Goal: Task Accomplishment & Management: Complete application form

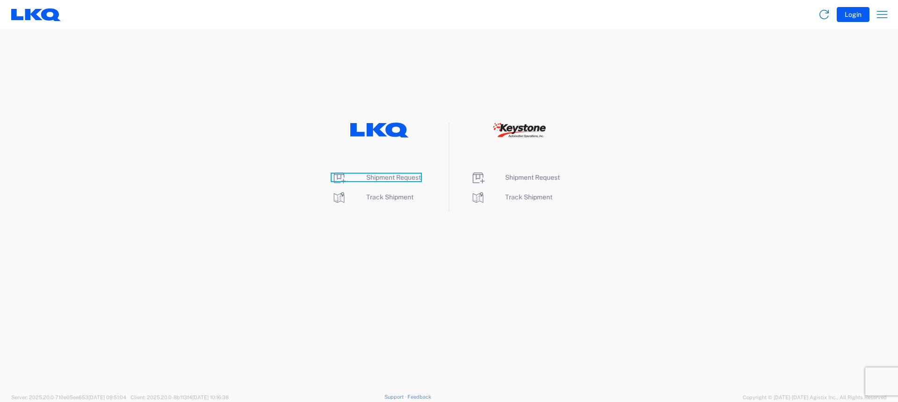
click at [400, 178] on span "Shipment Request" at bounding box center [393, 177] width 55 height 7
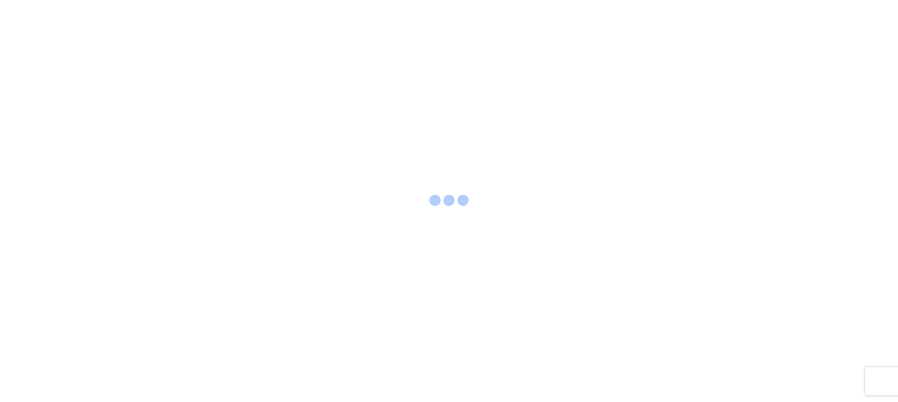
select select "FULL"
select select "LBS"
select select "IN"
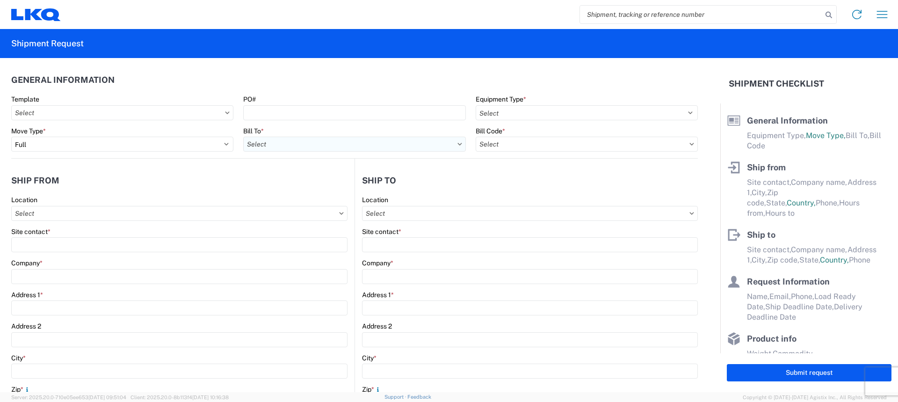
click at [316, 146] on input "text" at bounding box center [354, 144] width 222 height 15
type input "3021"
click at [315, 182] on div "3021 - [US_STATE][GEOGRAPHIC_DATA]" at bounding box center [325, 185] width 164 height 15
type input "3021 - [US_STATE][GEOGRAPHIC_DATA]"
click at [512, 145] on input "text" at bounding box center [587, 144] width 222 height 15
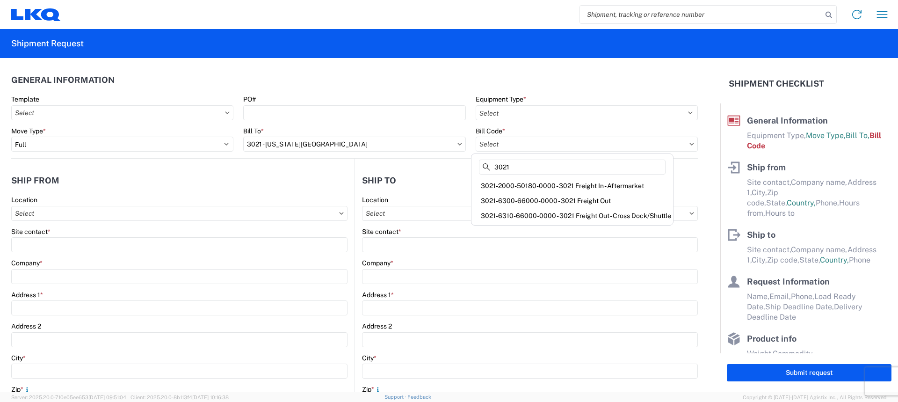
type input "3021"
click at [540, 186] on div "3021-2000-50180-0000 - 3021 Freight In - Aftermarket" at bounding box center [572, 185] width 198 height 15
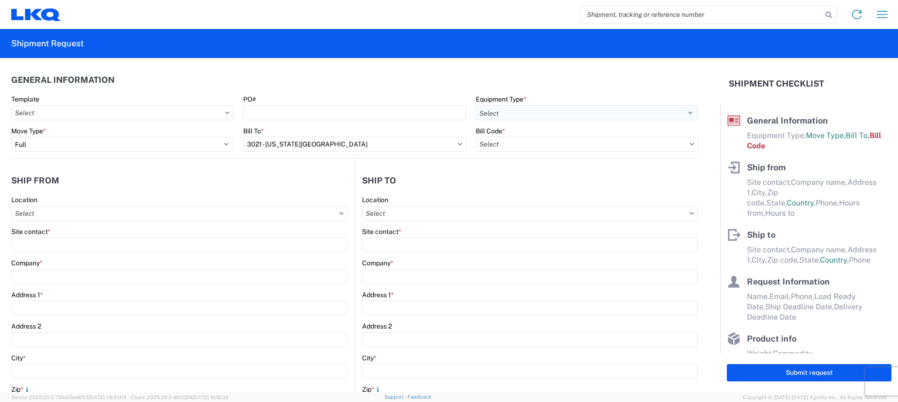
type input "3021-2000-50180-0000 - 3021 Freight In - Aftermarket"
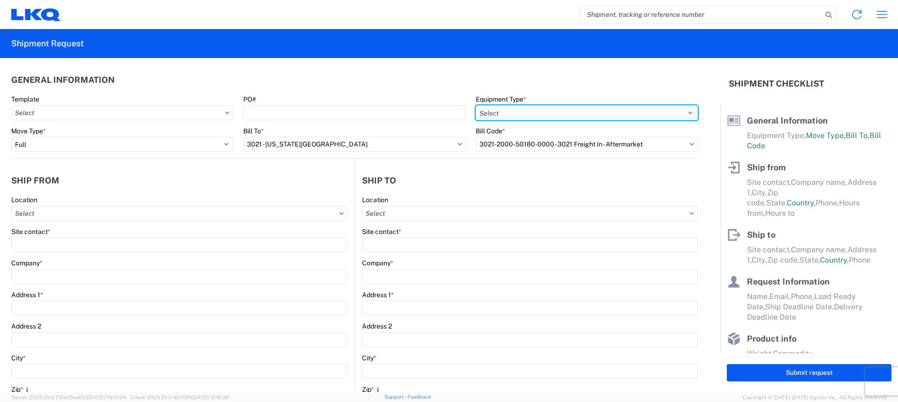
click at [532, 115] on select "Select 53’ Dry Van Flatbed Dropdeck (van) Lowboy (flatbed) Rail" at bounding box center [587, 112] width 222 height 15
select select "STDV"
click at [476, 105] on select "Select 53’ Dry Van Flatbed Dropdeck (van) Lowboy (flatbed) Rail" at bounding box center [587, 112] width 222 height 15
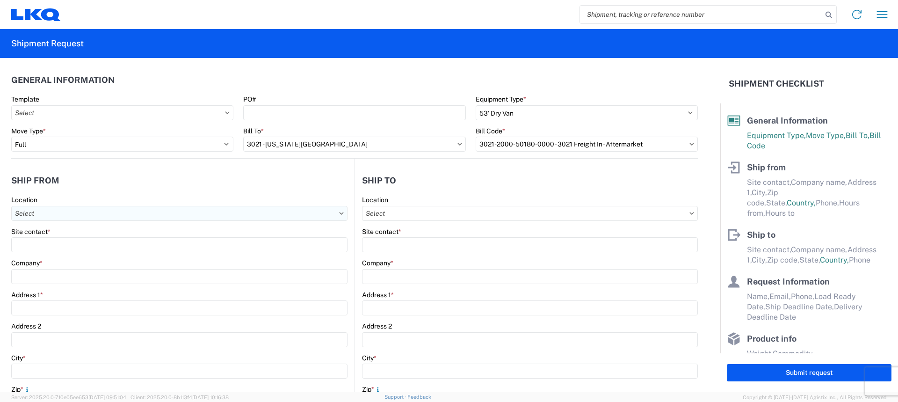
click at [143, 217] on input "text" at bounding box center [179, 213] width 336 height 15
type input "3021"
click at [90, 250] on div "3021 - [US_STATE][GEOGRAPHIC_DATA]" at bounding box center [96, 254] width 164 height 15
type input "3021 - [US_STATE][GEOGRAPHIC_DATA]"
type input "LKQ Corporation"
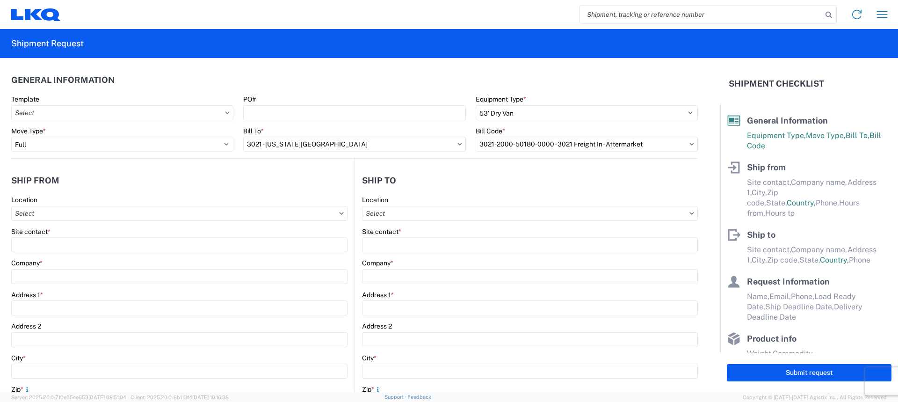
type input "[STREET_ADDRESS]"
type input "Suite 100"
type input "Shawnee"
type input "66226"
select select "KS"
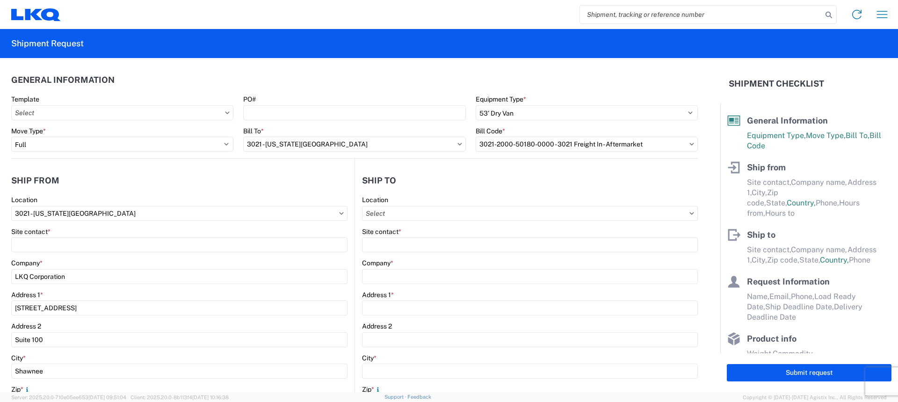
select select "US"
type input "[PHONE_NUMBER]"
type input "07:00"
type input "21:00"
click at [415, 206] on input "text" at bounding box center [530, 213] width 336 height 15
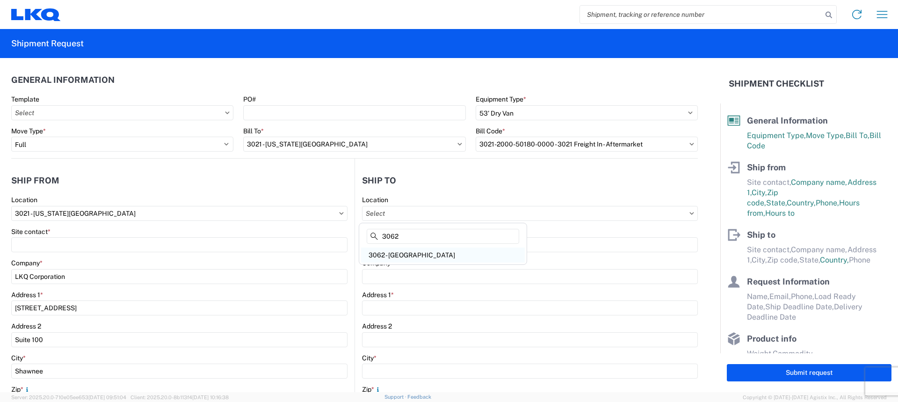
type input "3062"
click at [429, 258] on div "3062 - [GEOGRAPHIC_DATA]" at bounding box center [443, 254] width 164 height 15
type input "3062 - [GEOGRAPHIC_DATA]"
type input "LKQ Corporation"
type input "[STREET_ADDRESS]"
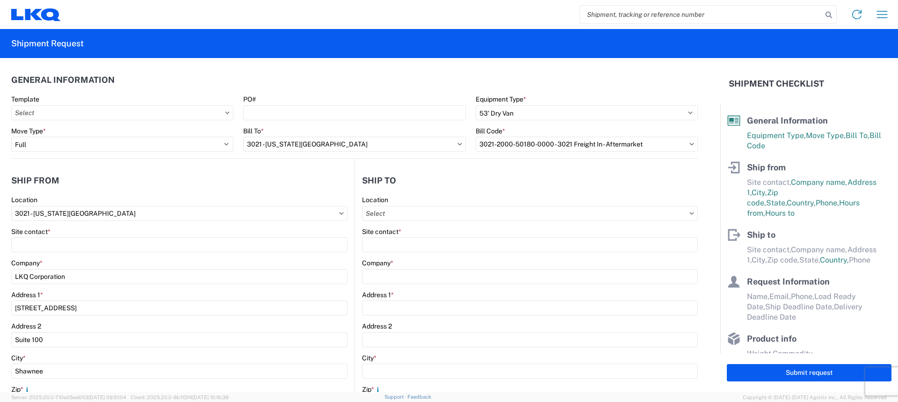
type input "Buffalo"
type input "14227"
select select "US"
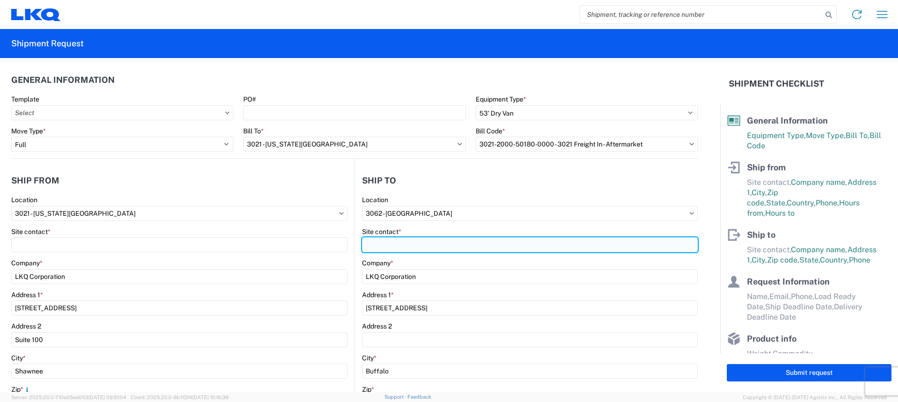
click at [413, 246] on input "Site contact *" at bounding box center [530, 244] width 336 height 15
type input "r"
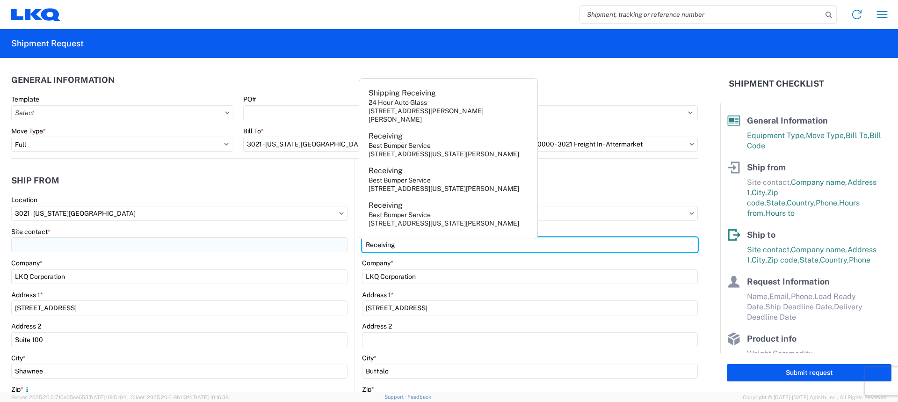
type input "Receiving"
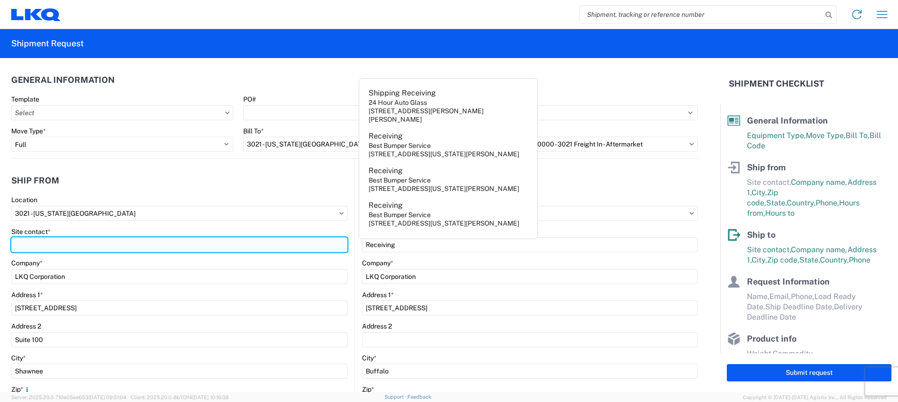
click at [158, 240] on input "Site contact *" at bounding box center [179, 244] width 336 height 15
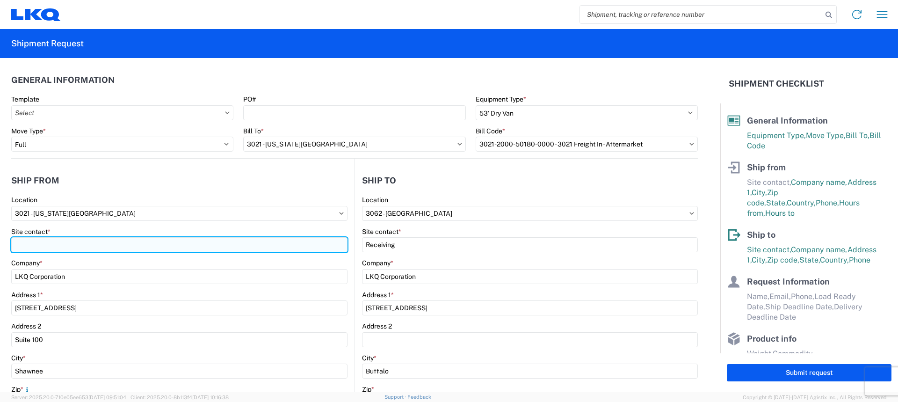
type input "M"
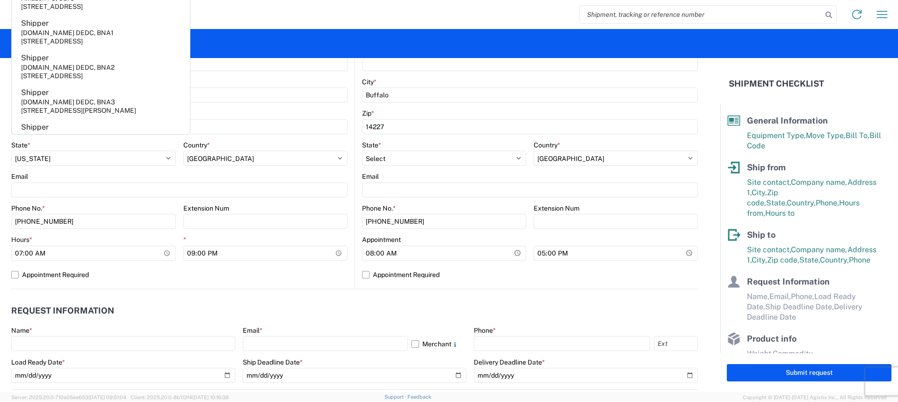
scroll to position [281, 0]
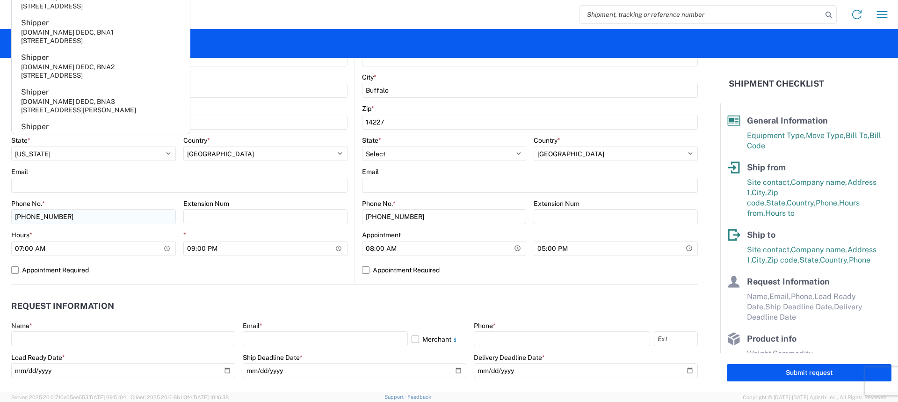
type input "Shipper"
drag, startPoint x: 71, startPoint y: 215, endPoint x: 0, endPoint y: 172, distance: 83.1
click at [0, 172] on form "General Information Template PO# Equipment Type * Select 53’ Dry Van Flatbed Dr…" at bounding box center [360, 225] width 720 height 334
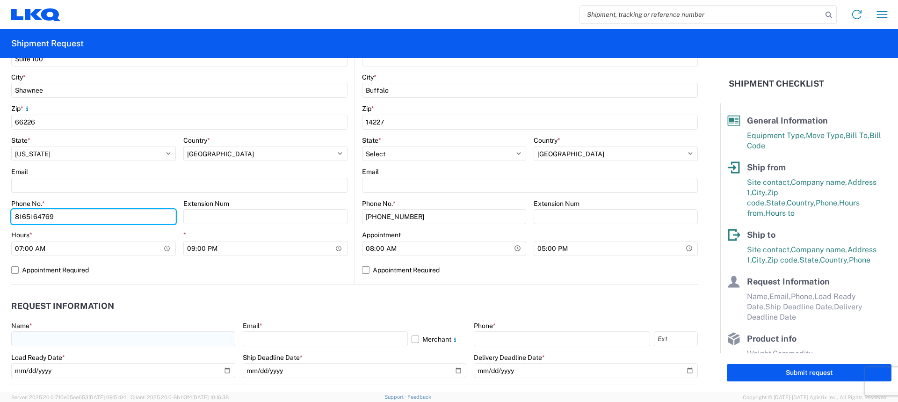
type input "8165164769"
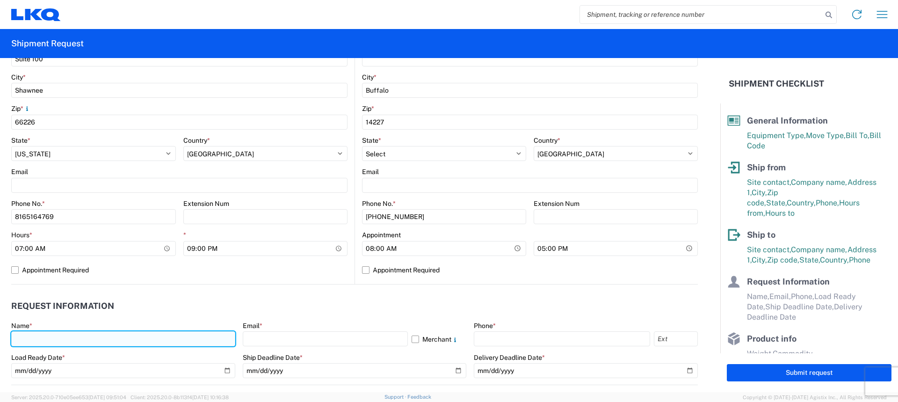
click at [81, 339] on input "text" at bounding box center [123, 338] width 224 height 15
type input "[PERSON_NAME]"
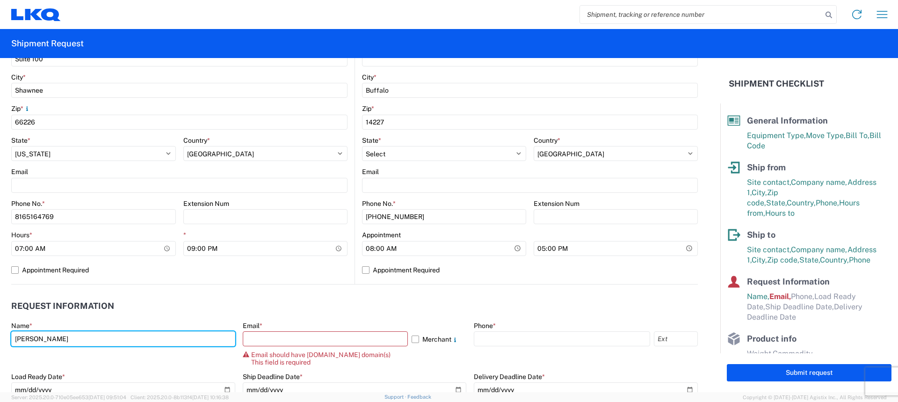
drag, startPoint x: 85, startPoint y: 339, endPoint x: 0, endPoint y: 305, distance: 91.7
click at [0, 309] on form "General Information Template PO# Equipment Type * Select 53’ Dry Van Flatbed Dr…" at bounding box center [360, 225] width 720 height 334
click at [92, 340] on input "text" at bounding box center [123, 338] width 224 height 15
type input "[PERSON_NAME]"
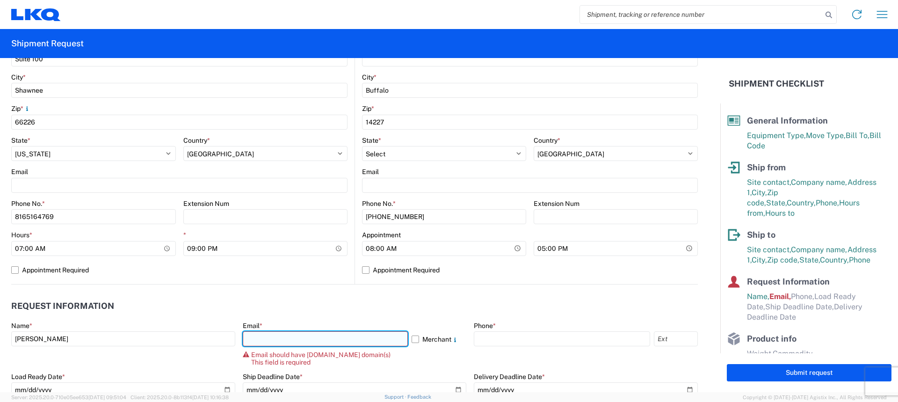
drag, startPoint x: 283, startPoint y: 336, endPoint x: 293, endPoint y: 346, distance: 14.2
click at [284, 336] on input "text" at bounding box center [325, 338] width 165 height 15
type input "[EMAIL_ADDRESS][DOMAIN_NAME]"
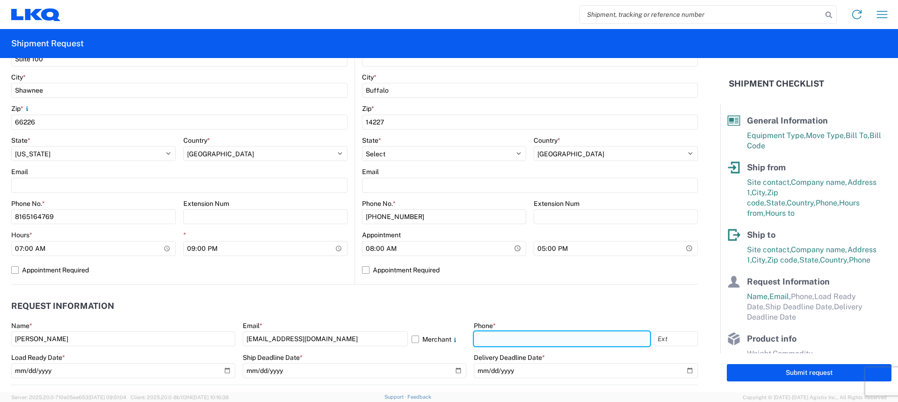
click at [496, 337] on input "text" at bounding box center [562, 338] width 176 height 15
type input "[PHONE_NUMBER]"
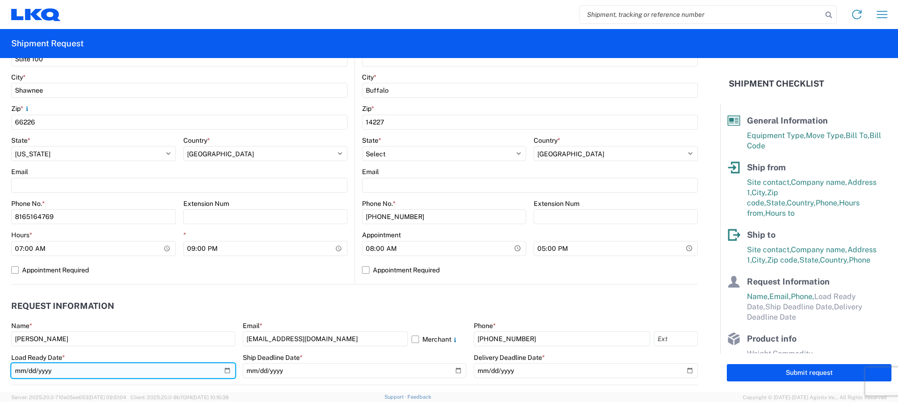
click at [227, 372] on input "date" at bounding box center [123, 370] width 224 height 15
type input "[DATE]"
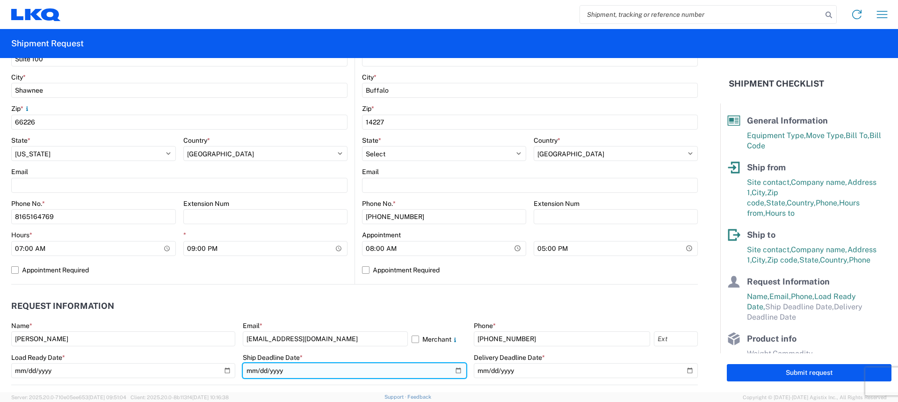
click at [455, 371] on input "date" at bounding box center [355, 370] width 224 height 15
type input "[DATE]"
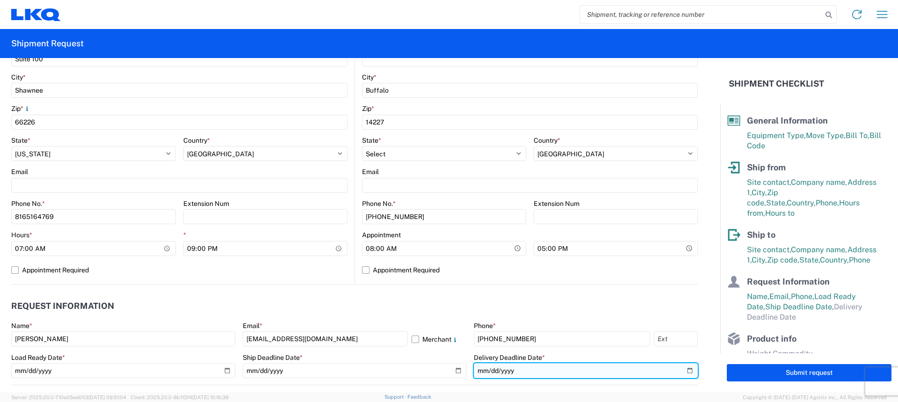
click at [680, 371] on input "date" at bounding box center [586, 370] width 224 height 15
type input "[DATE]"
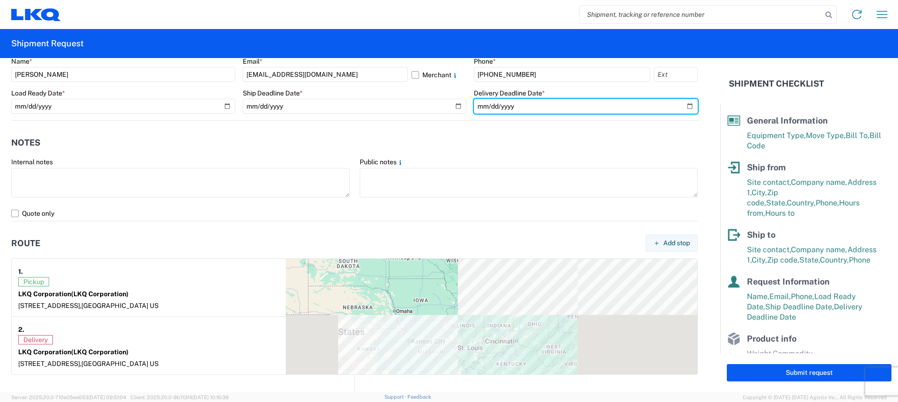
scroll to position [561, 0]
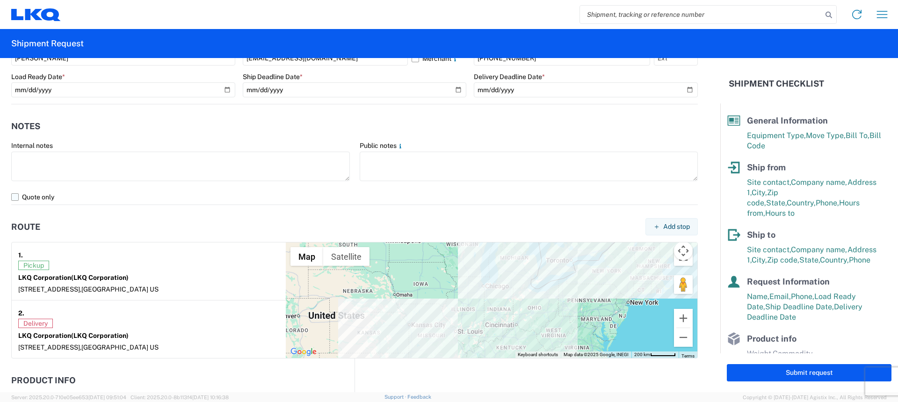
click at [14, 198] on label "Quote only" at bounding box center [354, 196] width 687 height 15
click at [0, 0] on input "Quote only" at bounding box center [0, 0] width 0 height 0
click at [18, 195] on label "Quote only" at bounding box center [354, 196] width 687 height 15
click at [0, 0] on input "Quote only" at bounding box center [0, 0] width 0 height 0
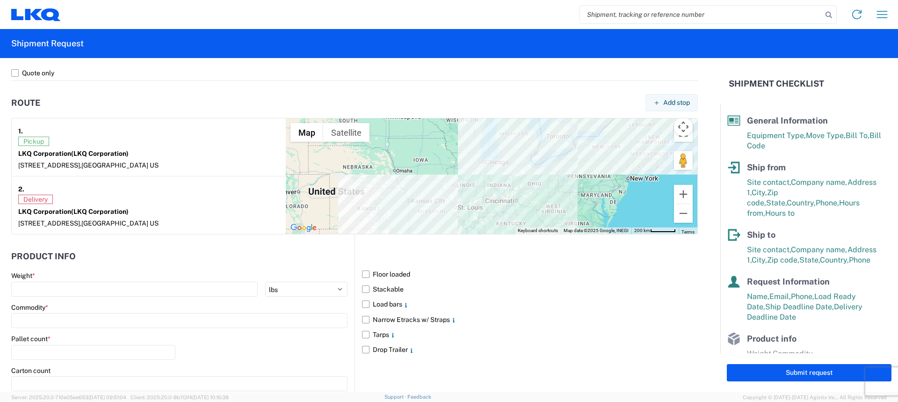
scroll to position [788, 0]
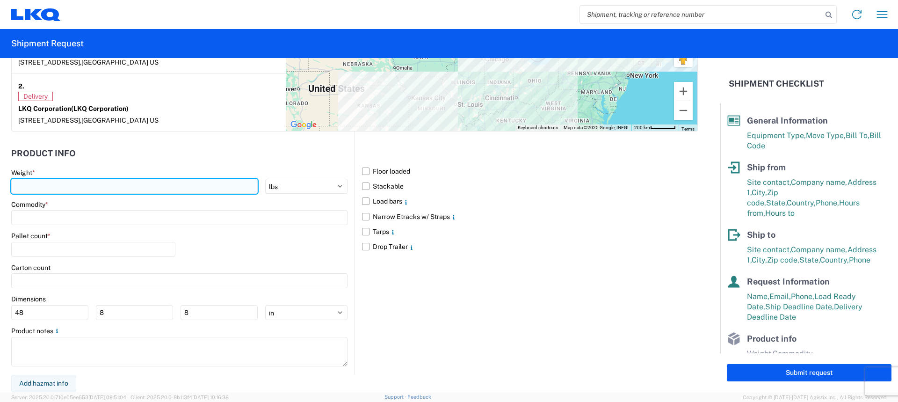
click at [73, 187] on input "number" at bounding box center [134, 186] width 247 height 15
type input "20000"
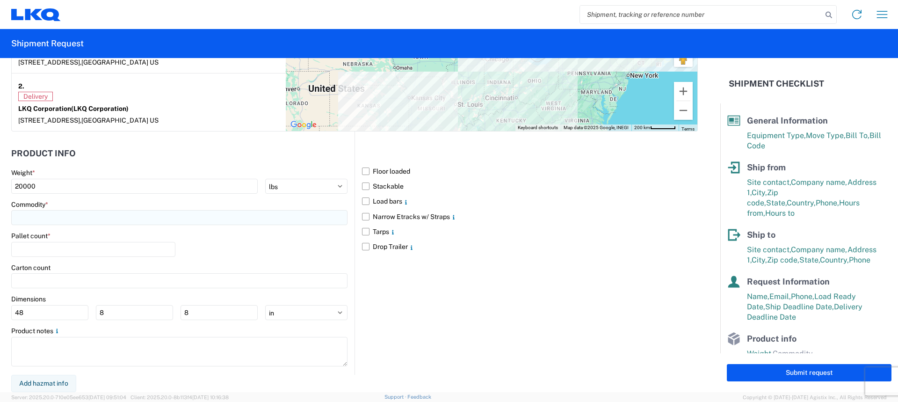
click at [50, 218] on input at bounding box center [179, 217] width 336 height 15
click at [67, 241] on input at bounding box center [95, 240] width 153 height 15
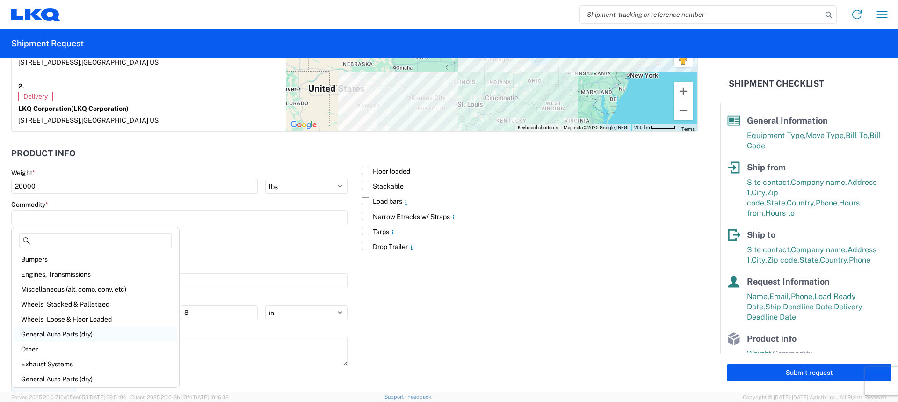
click at [70, 332] on div "General Auto Parts (dry)" at bounding box center [96, 334] width 164 height 15
type input "General Auto Parts (dry)"
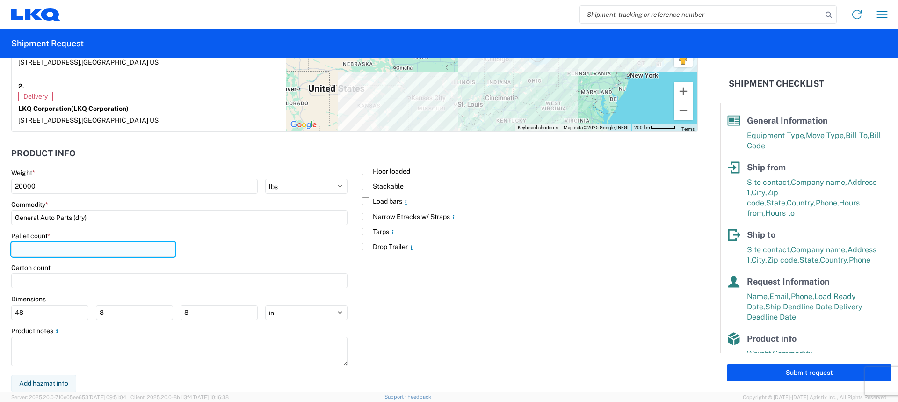
click at [51, 255] on input "number" at bounding box center [93, 249] width 164 height 15
type input "11"
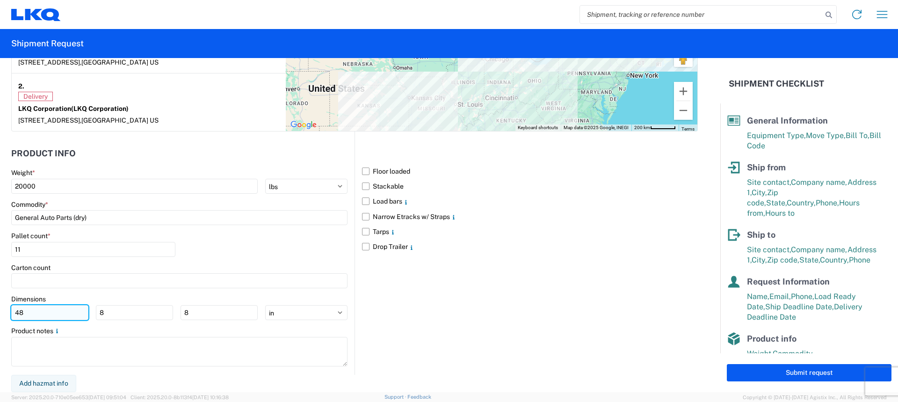
click at [38, 311] on input "48" at bounding box center [49, 312] width 77 height 15
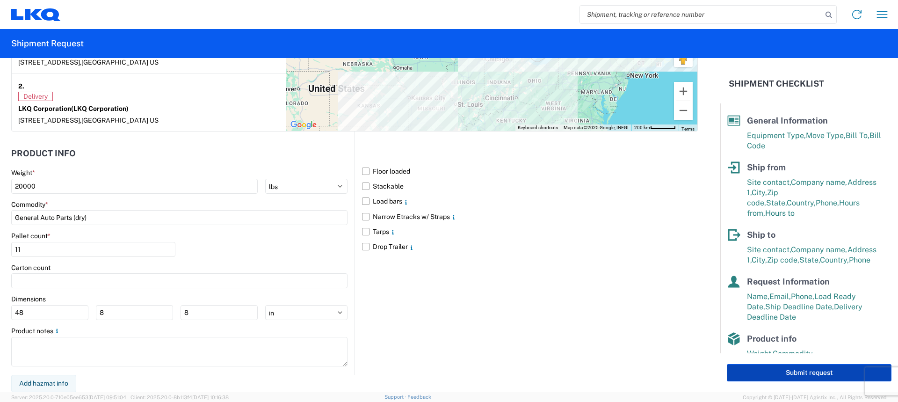
click at [784, 376] on button "Submit request" at bounding box center [809, 372] width 165 height 17
select select "US"
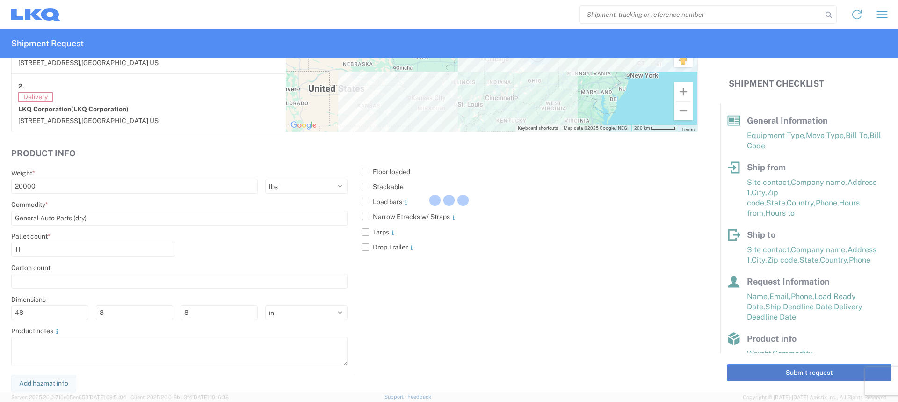
scroll to position [788, 0]
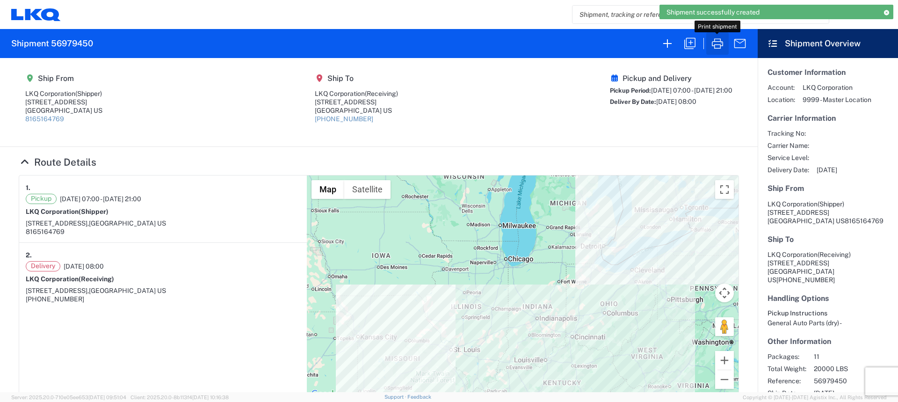
click at [719, 39] on icon "button" at bounding box center [717, 43] width 15 height 15
